Goal: Entertainment & Leisure: Consume media (video, audio)

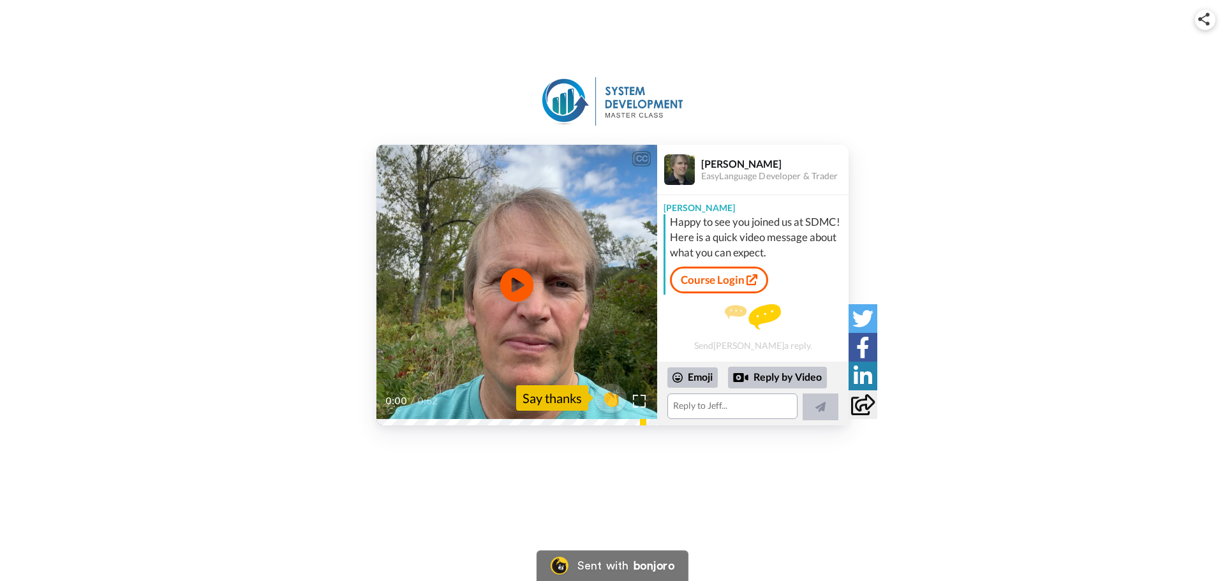
click at [515, 287] on icon "Play/Pause" at bounding box center [517, 285] width 34 height 61
click at [322, 161] on div "CC Play/Pause sure that you're getting your questions answered. 0:28 / 0:52 👏 S…" at bounding box center [612, 285] width 1225 height 281
click at [476, 199] on video at bounding box center [516, 285] width 281 height 281
